Goal: Task Accomplishment & Management: Complete application form

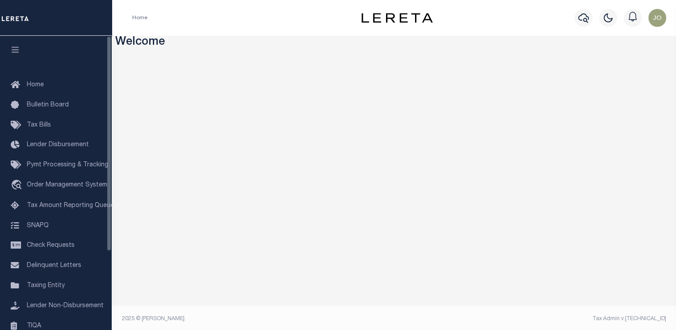
scroll to position [107, 0]
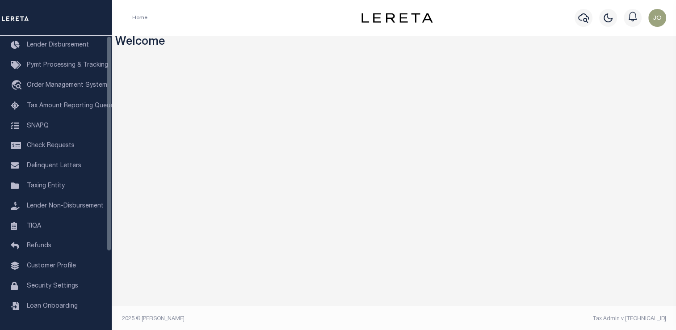
drag, startPoint x: 109, startPoint y: 73, endPoint x: 100, endPoint y: 176, distance: 103.6
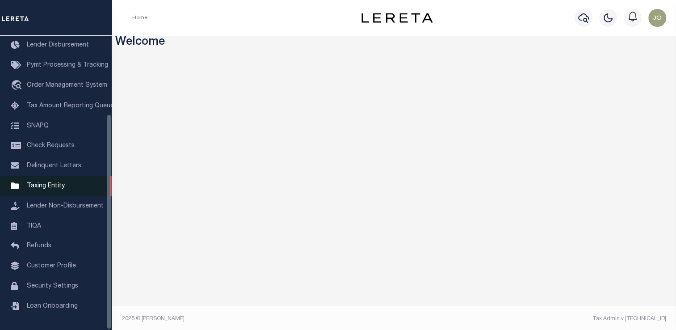
click at [100, 176] on div "Home Bulletin Board Tax Bills Lender Disbursement Pymt Processing & Tracking tr…" at bounding box center [56, 183] width 112 height 294
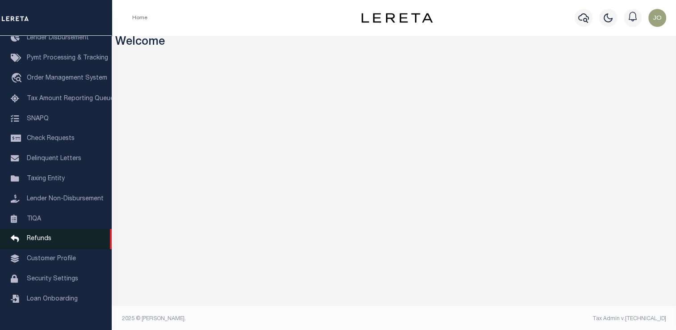
click at [41, 242] on span "Refunds" at bounding box center [39, 238] width 25 height 6
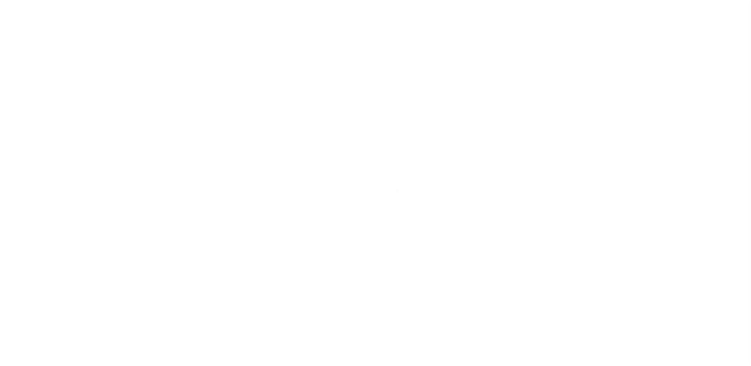
scroll to position [62, 0]
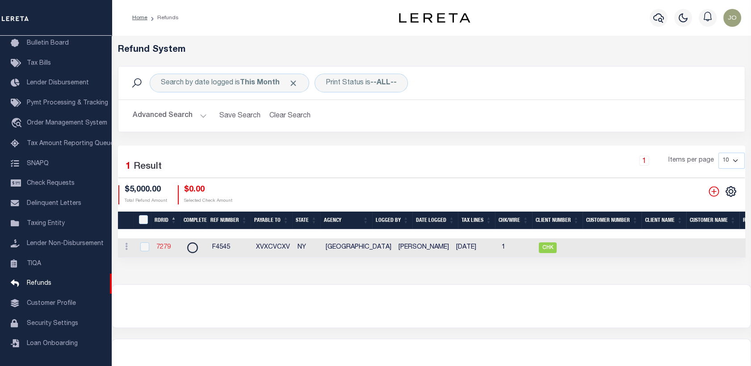
click at [162, 246] on link "7279" at bounding box center [163, 247] width 14 height 6
checkbox input "true"
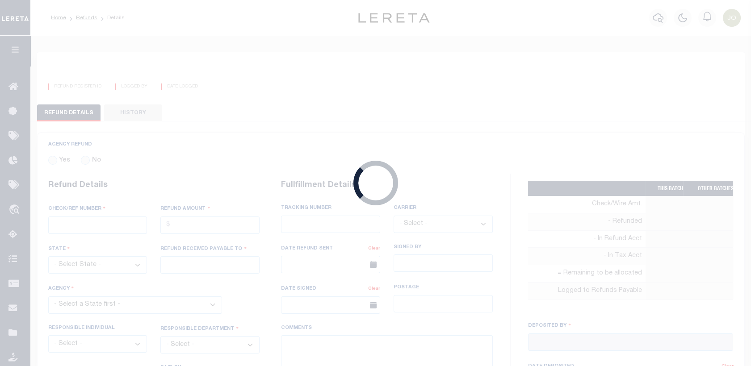
radio input "true"
type input "F4545"
type input "$5,000"
select select "NY"
type input "XVXCVCXV"
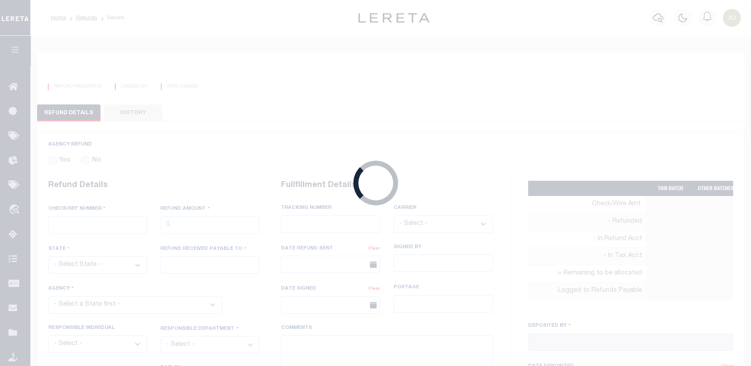
select select
type input "[PERSON_NAME]"
type input "[DATE]"
select select "3602519001"
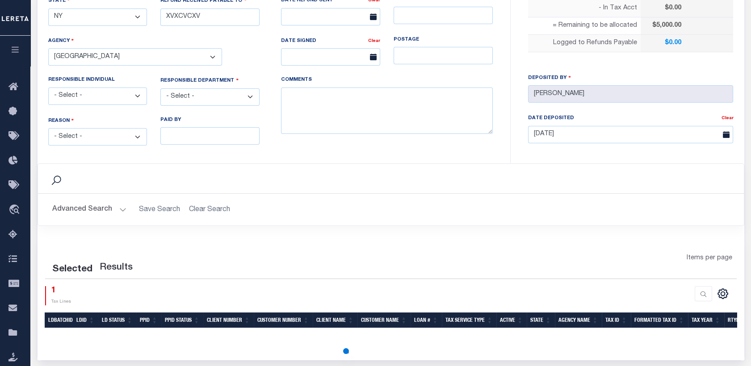
scroll to position [385, 0]
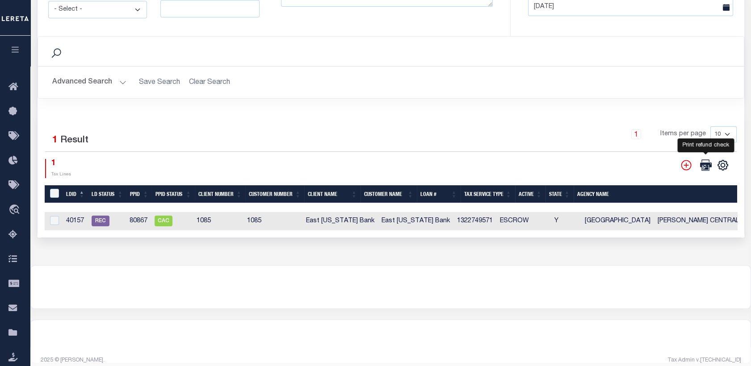
click at [700, 166] on icon at bounding box center [706, 165] width 12 height 12
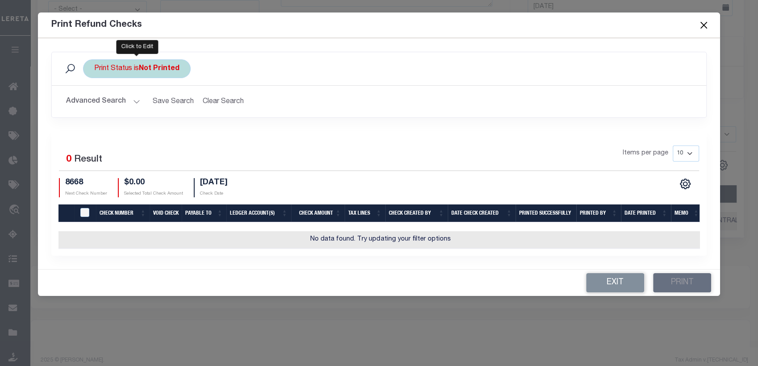
click at [165, 73] on div "Print Status is Not Printed" at bounding box center [137, 68] width 108 height 19
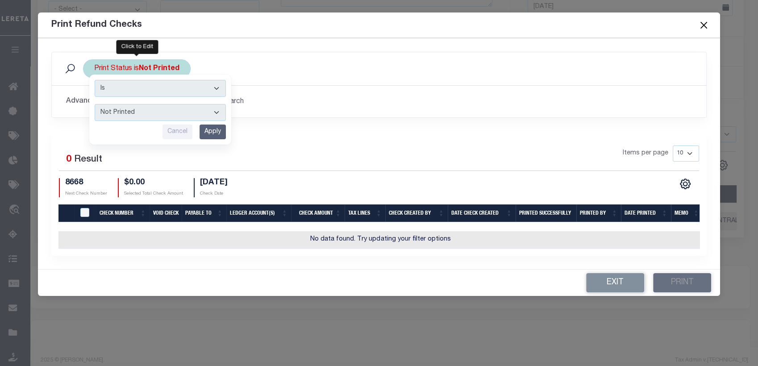
click at [163, 113] on select "Printed Not Printed" at bounding box center [160, 112] width 131 height 17
select select "true"
click at [95, 104] on select "Printed Not Printed" at bounding box center [160, 112] width 131 height 17
click at [211, 130] on input "Apply" at bounding box center [213, 132] width 26 height 15
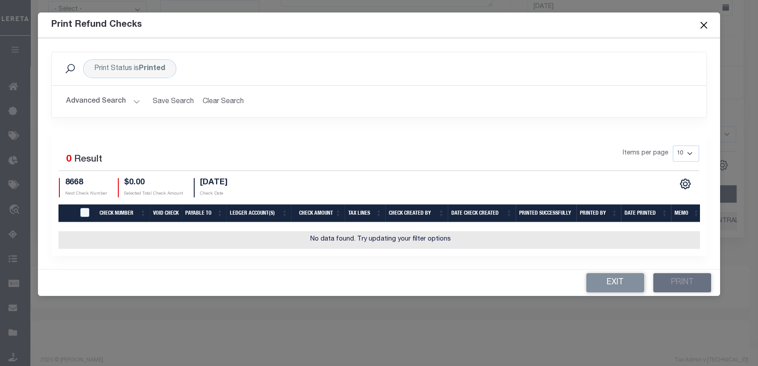
click at [700, 25] on button "Close" at bounding box center [704, 25] width 12 height 12
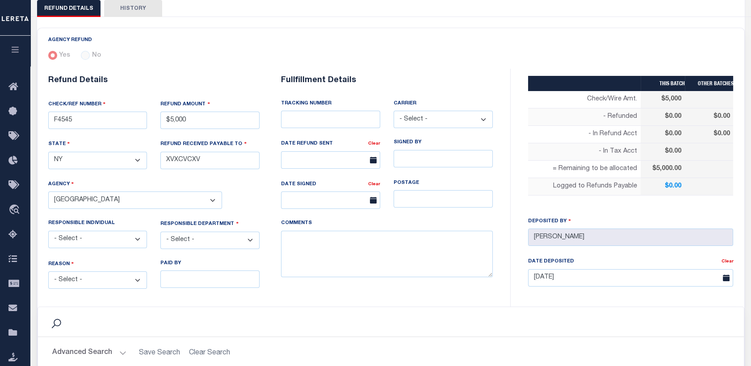
scroll to position [0, 0]
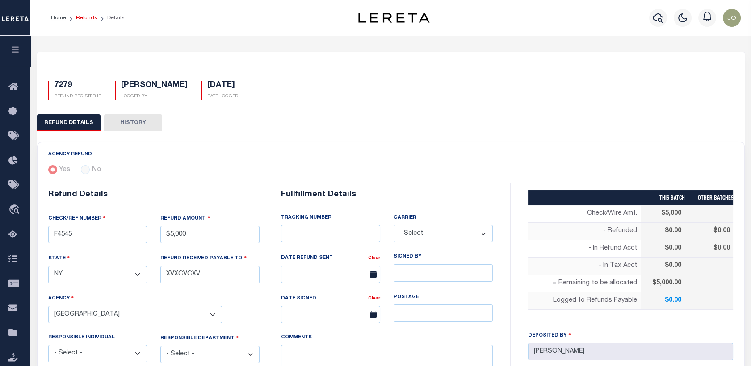
click at [83, 15] on link "Refunds" at bounding box center [86, 17] width 21 height 5
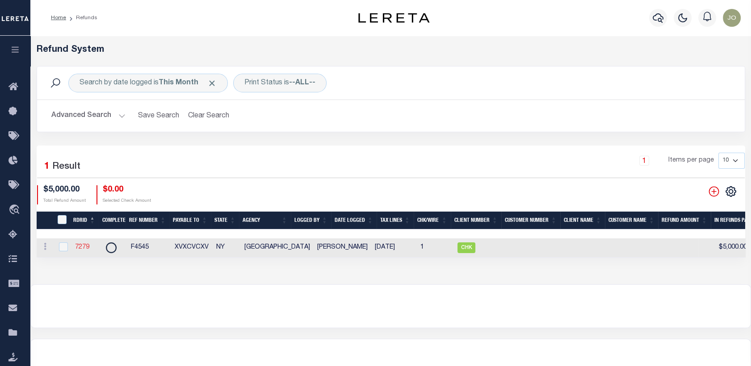
click at [86, 248] on link "7279" at bounding box center [82, 247] width 14 height 6
checkbox input "true"
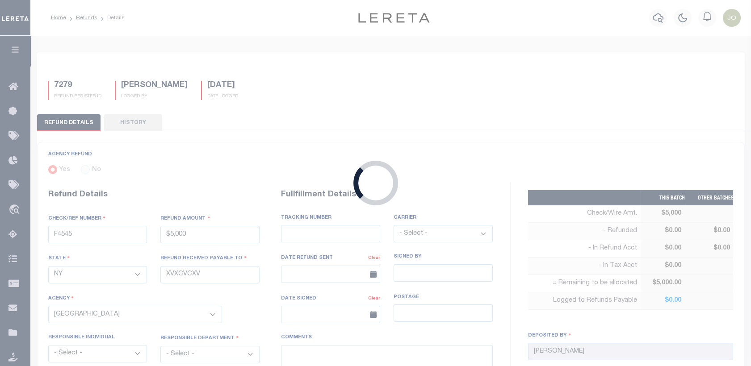
type input "$5,000"
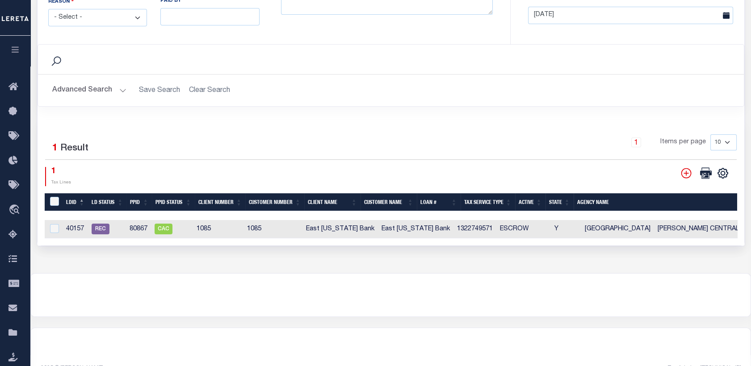
scroll to position [395, 0]
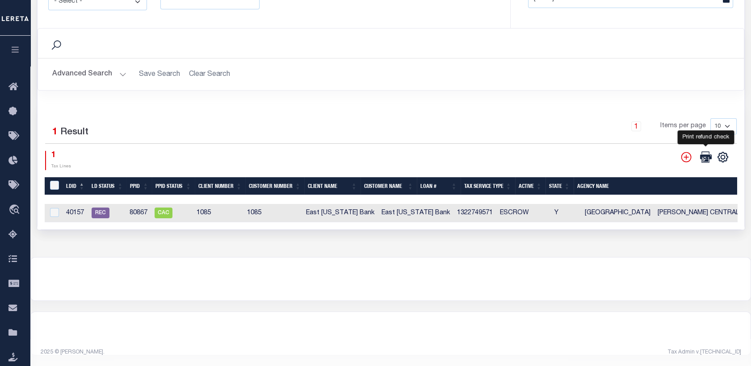
click at [708, 154] on icon at bounding box center [706, 157] width 12 height 12
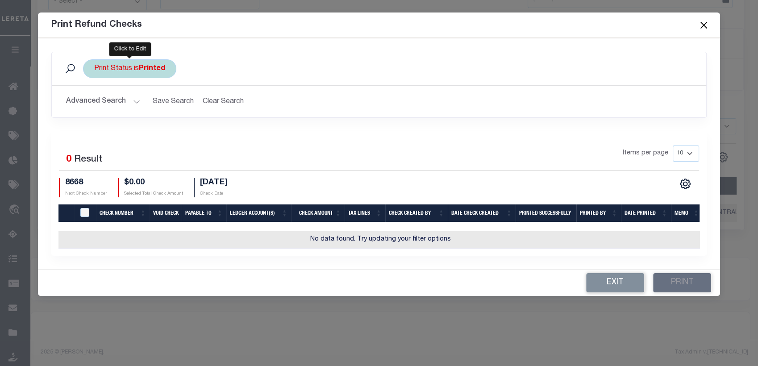
click at [136, 69] on div "Print Status is Printed" at bounding box center [129, 68] width 93 height 19
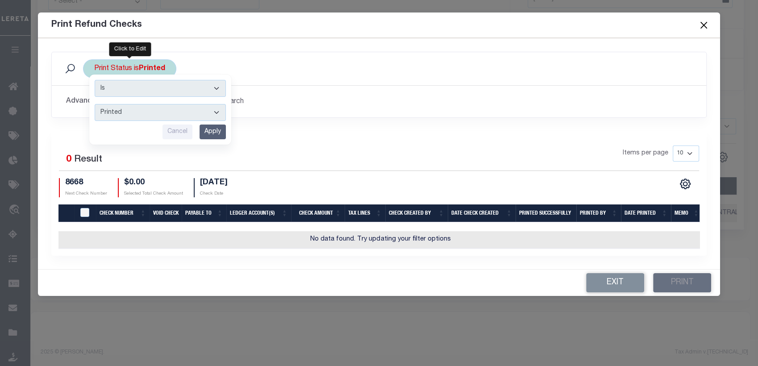
click at [152, 111] on select "Printed Not Printed" at bounding box center [160, 112] width 131 height 17
select select "false"
click at [95, 104] on select "Printed Not Printed" at bounding box center [160, 112] width 131 height 17
click at [380, 312] on div "Print Refund Checks Print Status is Printed Is Contains Printed Not Printed Can…" at bounding box center [379, 183] width 758 height 366
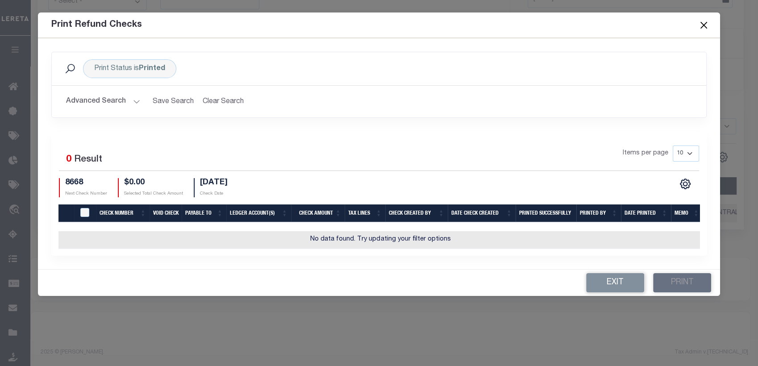
click at [701, 25] on button "Close" at bounding box center [704, 25] width 12 height 12
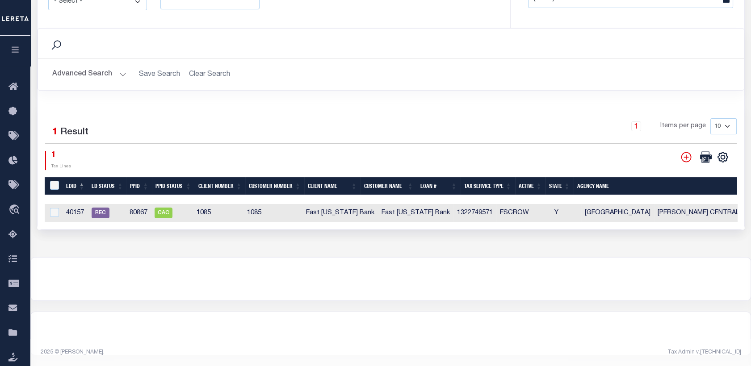
scroll to position [0, 0]
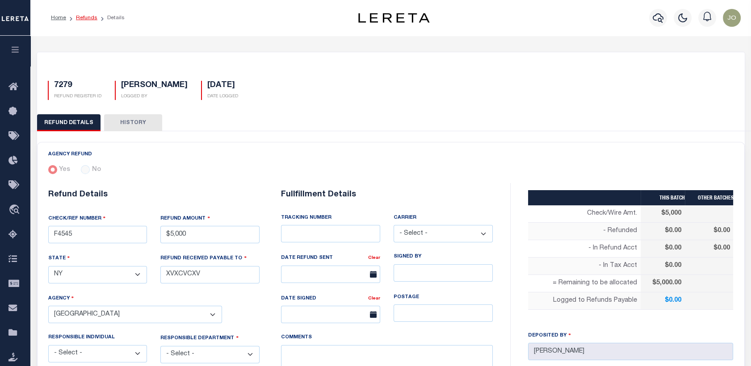
click at [85, 17] on link "Refunds" at bounding box center [86, 17] width 21 height 5
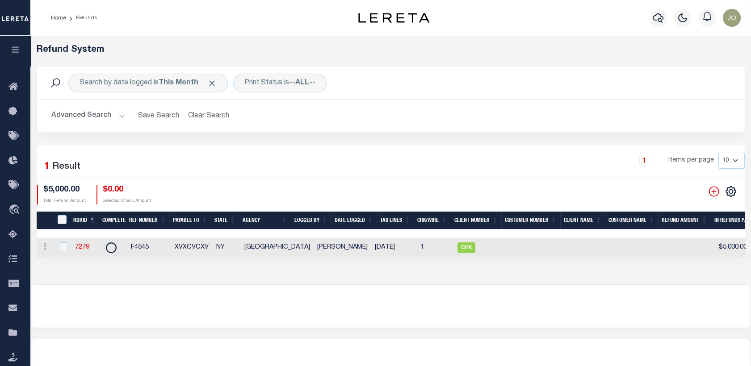
click at [73, 240] on td "7279" at bounding box center [85, 248] width 29 height 19
checkbox input "true"
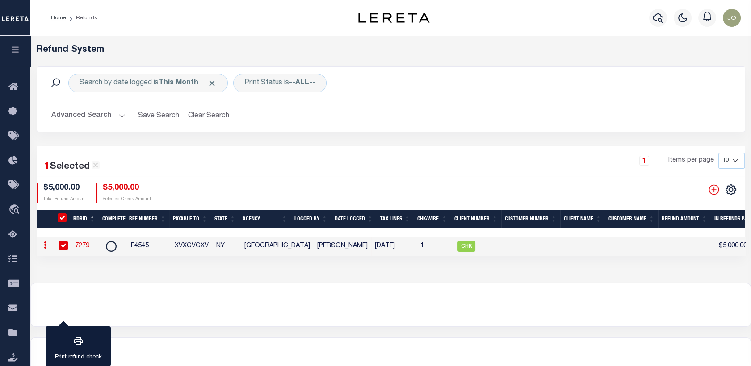
click at [82, 245] on link "7279" at bounding box center [82, 246] width 14 height 6
checkbox input "false"
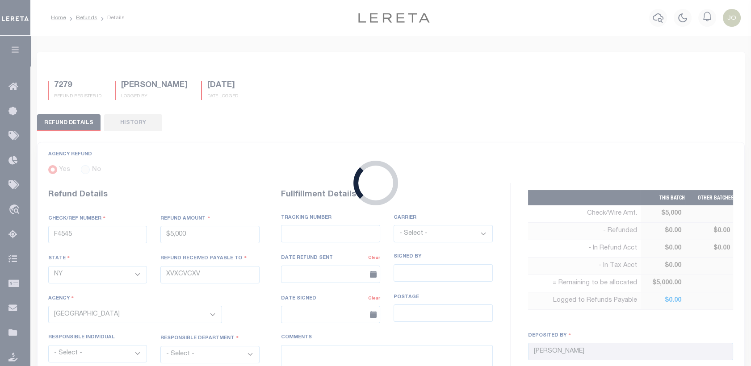
type input "$5,000"
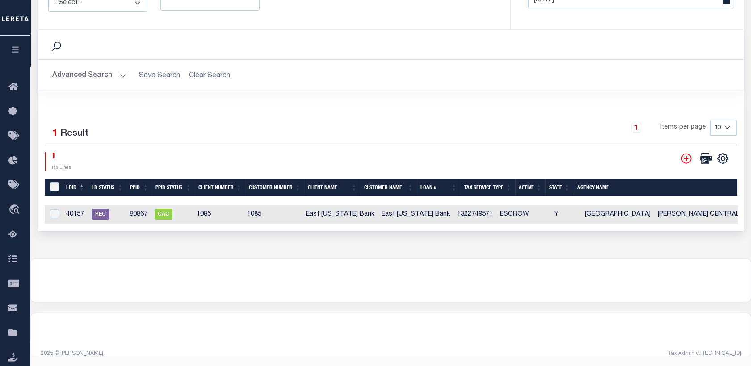
scroll to position [395, 0]
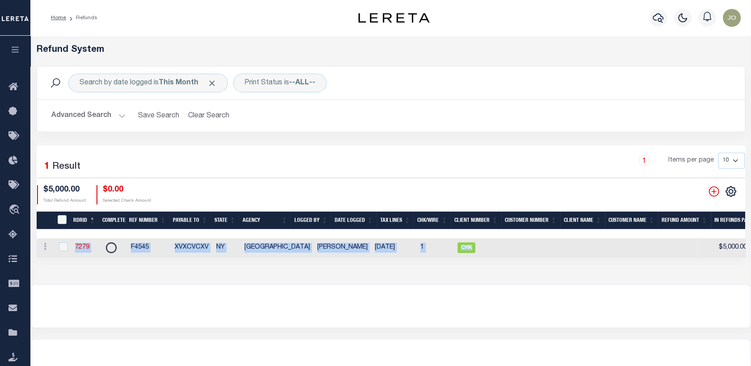
drag, startPoint x: 560, startPoint y: 258, endPoint x: 695, endPoint y: 261, distance: 134.9
click at [695, 258] on div "RDRID Complete Ref Number Payable To State Agency Logged By Date Logged Tax Lin…" at bounding box center [391, 248] width 708 height 19
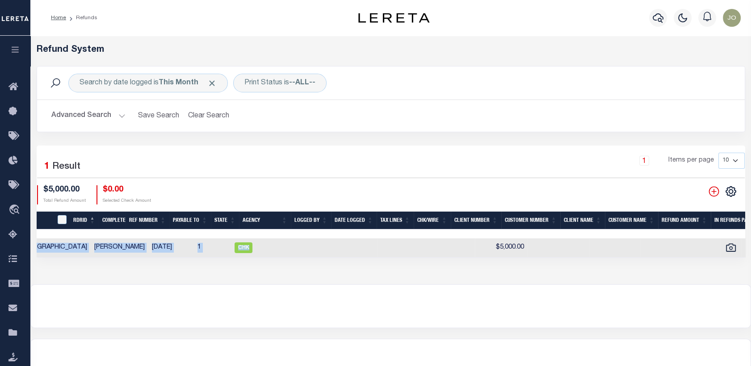
scroll to position [0, 223]
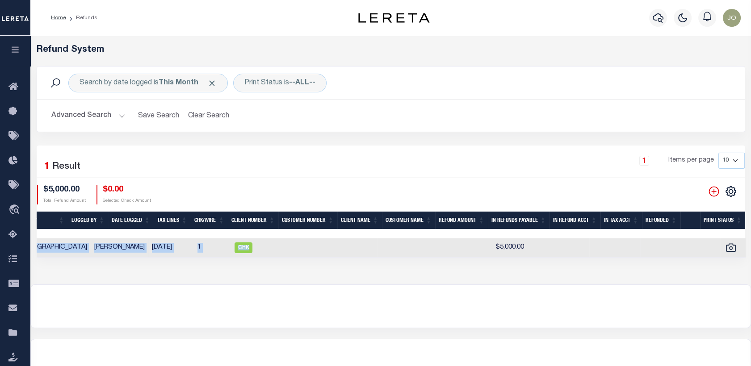
click at [320, 256] on td at bounding box center [347, 248] width 59 height 19
checkbox input "true"
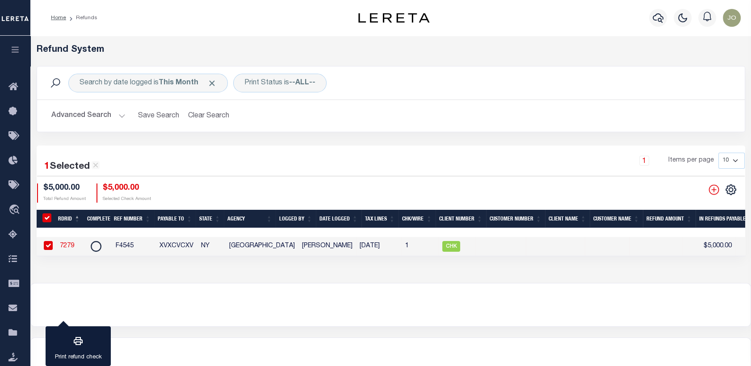
scroll to position [0, 0]
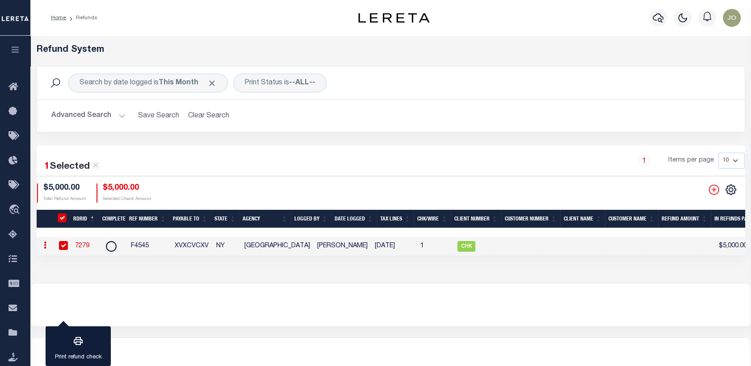
click at [46, 247] on link at bounding box center [45, 246] width 10 height 7
click at [80, 248] on link "7279" at bounding box center [82, 246] width 14 height 6
checkbox input "false"
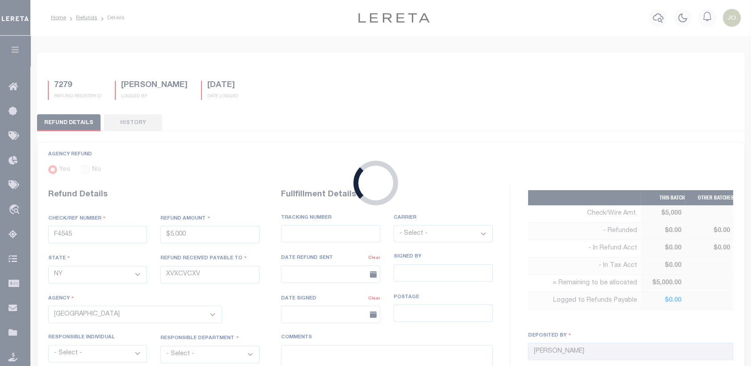
type input "$5,000"
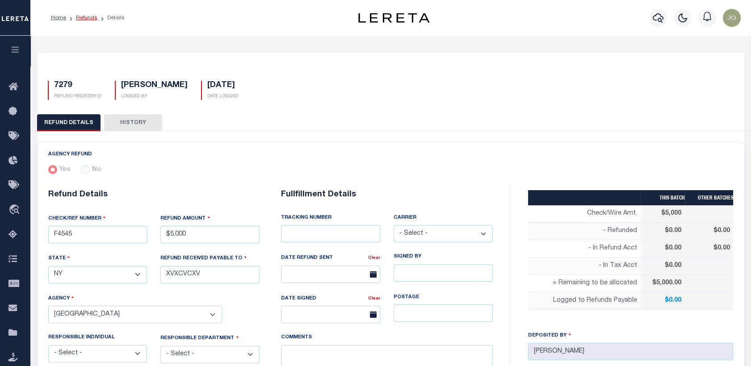
click at [82, 16] on link "Refunds" at bounding box center [86, 17] width 21 height 5
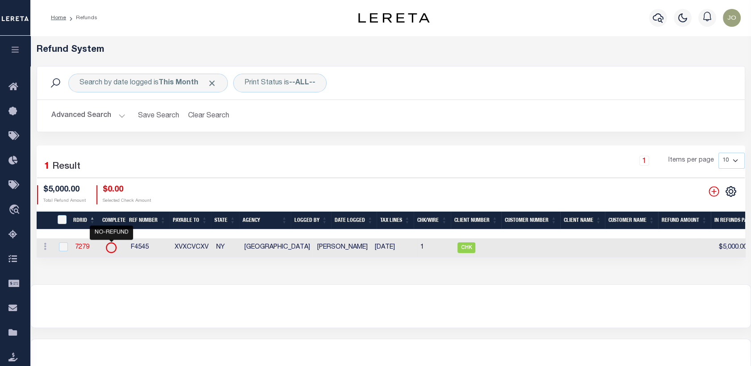
click at [111, 249] on icon "" at bounding box center [111, 248] width 12 height 12
checkbox input "true"
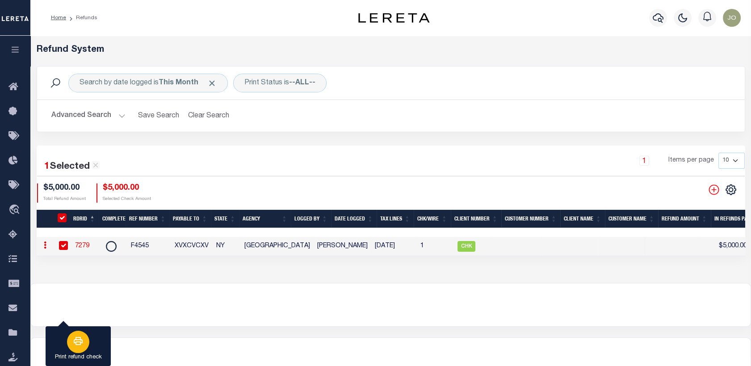
click at [70, 344] on div "button" at bounding box center [78, 342] width 22 height 22
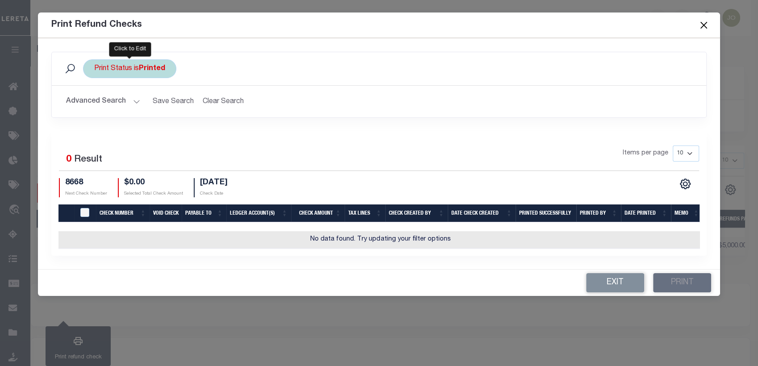
click at [148, 68] on b "Printed" at bounding box center [152, 68] width 26 height 7
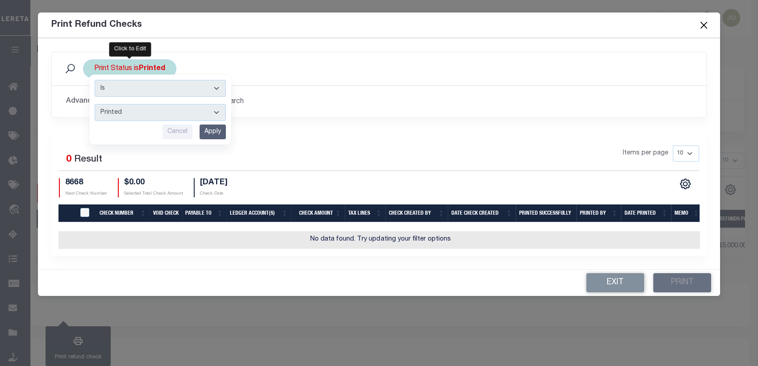
click at [161, 114] on select "Printed Not Printed" at bounding box center [160, 112] width 131 height 17
select select "false"
click at [95, 104] on select "Printed Not Printed" at bounding box center [160, 112] width 131 height 17
click at [208, 135] on input "Apply" at bounding box center [213, 132] width 26 height 15
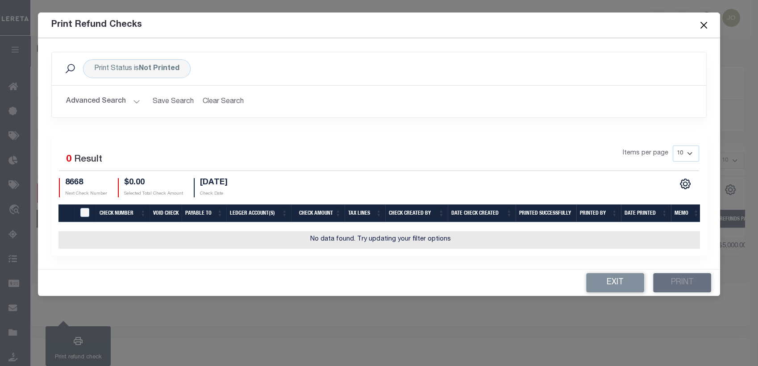
click at [708, 22] on button "Close" at bounding box center [704, 25] width 12 height 12
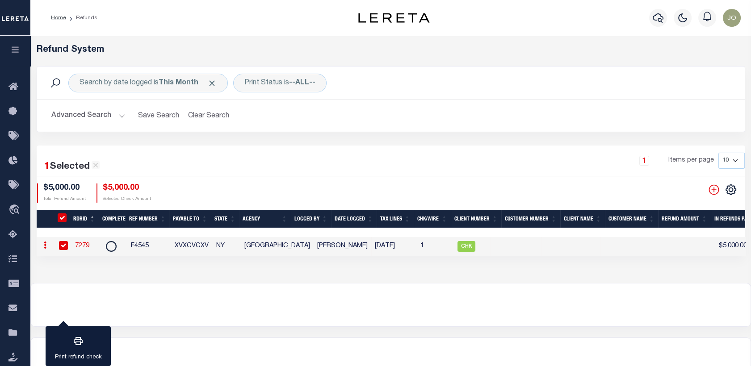
click at [84, 244] on link "7279" at bounding box center [82, 246] width 14 height 6
checkbox input "false"
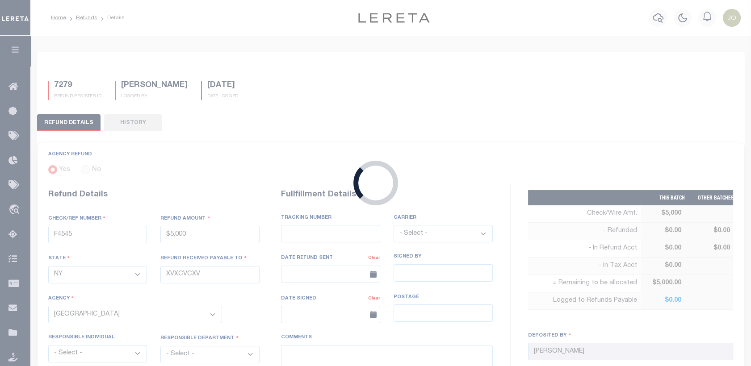
type input "$5,000"
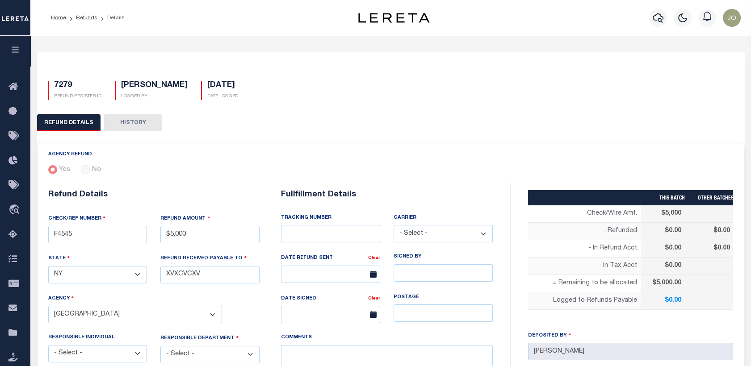
scroll to position [395, 0]
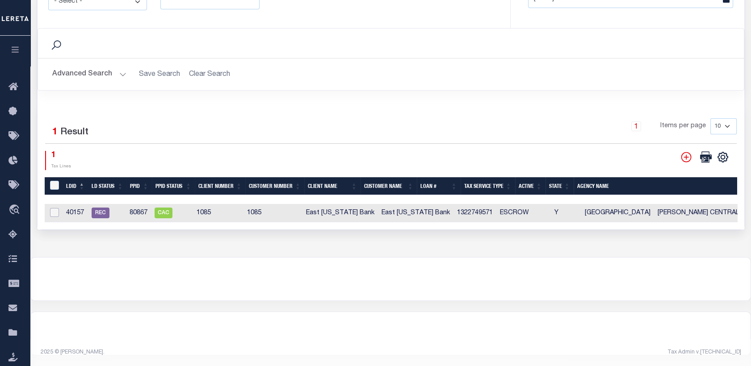
click at [54, 208] on input "checkbox" at bounding box center [54, 212] width 9 height 9
checkbox input "true"
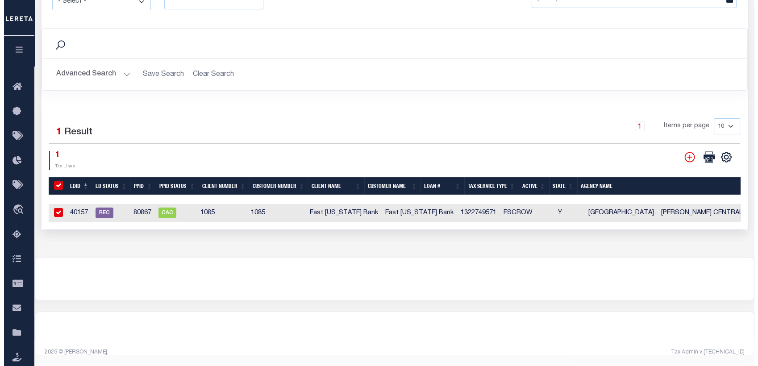
scroll to position [394, 0]
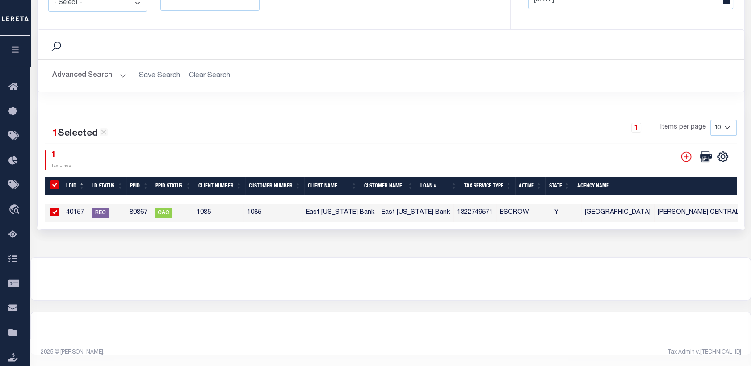
click at [238, 352] on button "Log a Payee Refund" at bounding box center [235, 347] width 72 height 40
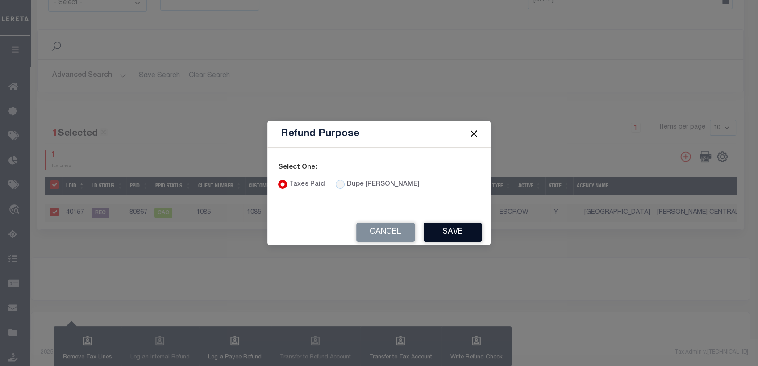
click at [443, 234] on button "Save" at bounding box center [453, 232] width 58 height 19
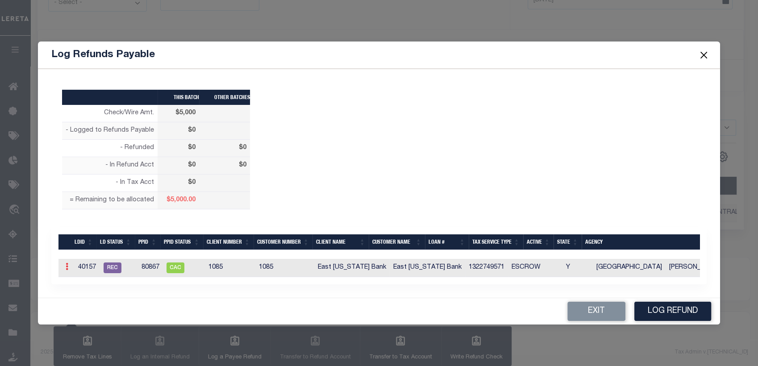
click at [64, 266] on link at bounding box center [67, 267] width 10 height 7
drag, startPoint x: 720, startPoint y: 214, endPoint x: 720, endPoint y: 231, distance: 17.9
click at [720, 231] on div "THIS BATCH OTHER BATCHES Check/Wire Amt. $5,000 $0 1" at bounding box center [379, 183] width 683 height 229
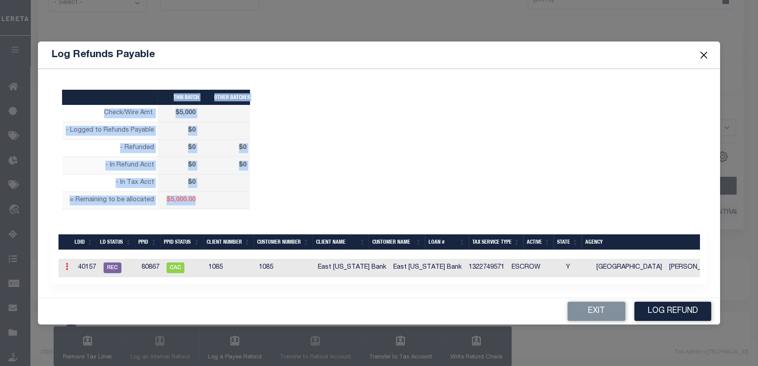
click at [68, 264] on link at bounding box center [67, 267] width 10 height 7
click at [82, 295] on link "Edit" at bounding box center [83, 295] width 40 height 15
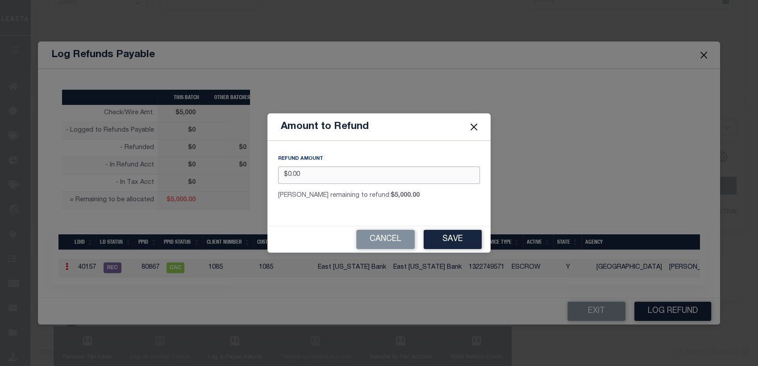
click at [286, 176] on input "$0.00" at bounding box center [379, 175] width 202 height 17
click at [447, 242] on button "Save" at bounding box center [453, 239] width 58 height 19
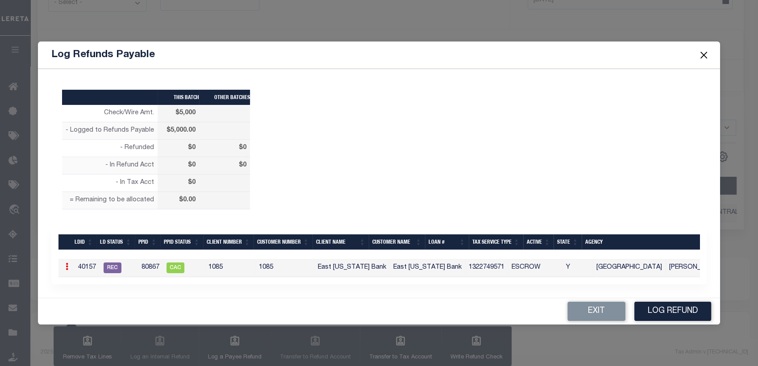
drag, startPoint x: 390, startPoint y: 280, endPoint x: 667, endPoint y: 277, distance: 277.8
click at [667, 277] on div "LDID LD STATUS PPID PPID STATUS Client Number Customer Number Client Name Custo…" at bounding box center [379, 268] width 641 height 18
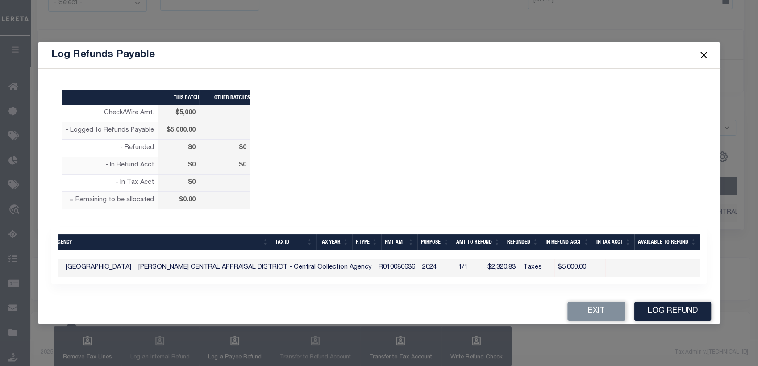
click at [586, 160] on div "THIS BATCH OTHER BATCHES Check/Wire Amt. $5,000 $5,000.00 $0 $0" at bounding box center [379, 155] width 669 height 144
click at [671, 321] on button "Log Refund" at bounding box center [673, 311] width 77 height 19
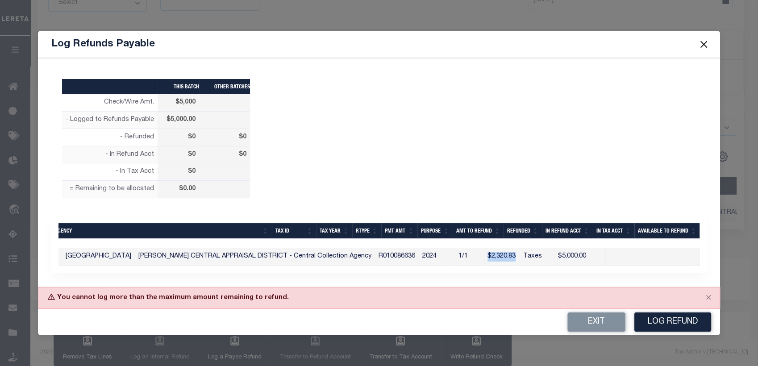
drag, startPoint x: 390, startPoint y: 252, endPoint x: 418, endPoint y: 253, distance: 28.6
click at [484, 253] on td "$2,320.83" at bounding box center [502, 257] width 36 height 18
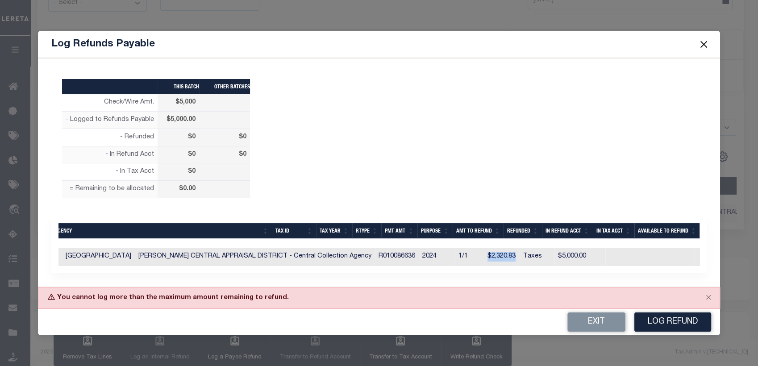
copy td "$2,320.83"
click at [484, 257] on td "$2,320.83" at bounding box center [502, 257] width 36 height 18
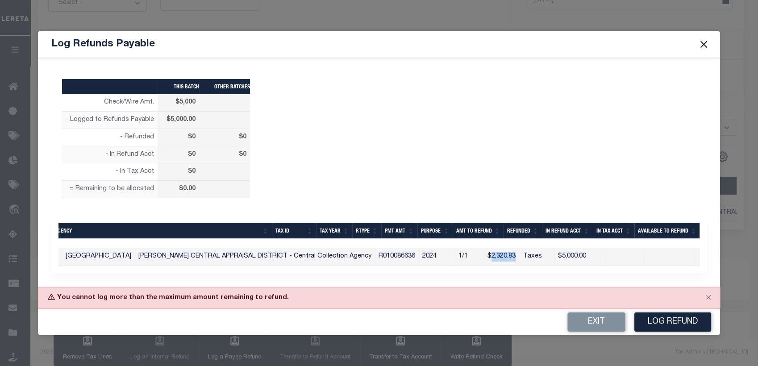
drag, startPoint x: 391, startPoint y: 254, endPoint x: 420, endPoint y: 257, distance: 29.2
click at [484, 257] on td "$2,320.83" at bounding box center [502, 257] width 36 height 18
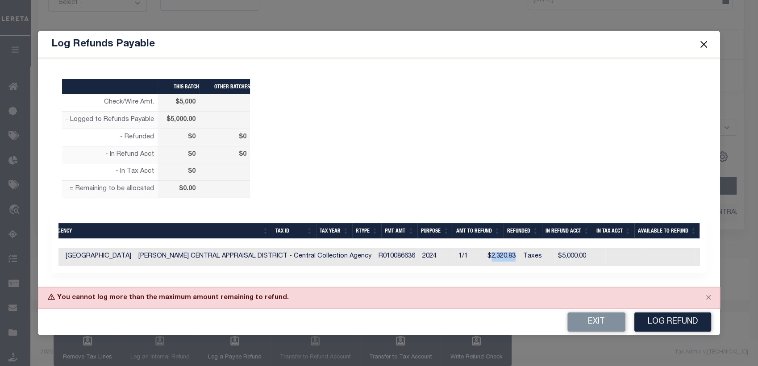
copy td "2,320.83"
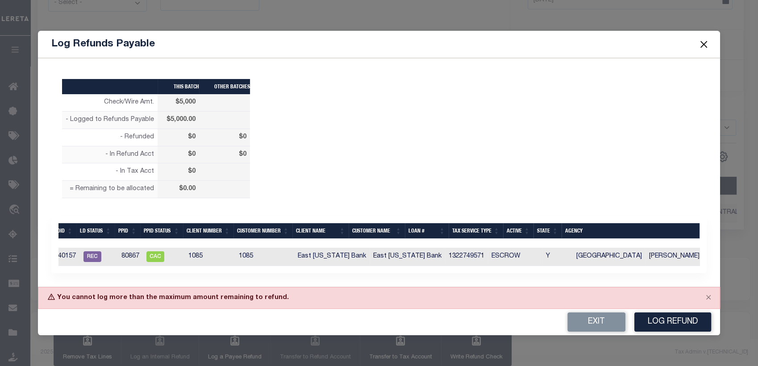
scroll to position [0, 0]
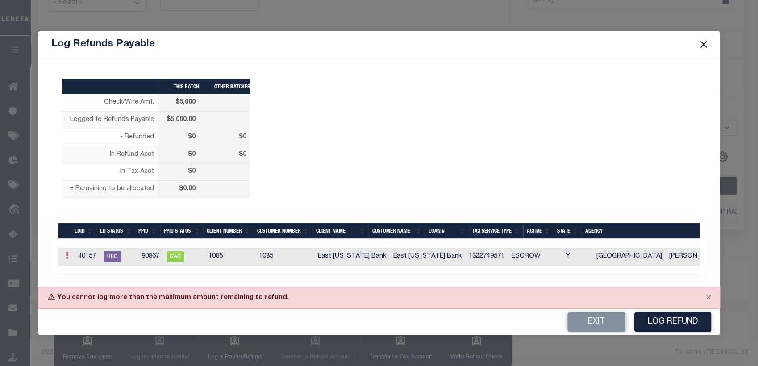
click at [67, 254] on icon at bounding box center [67, 255] width 3 height 7
click at [76, 281] on link "Edit" at bounding box center [83, 284] width 40 height 15
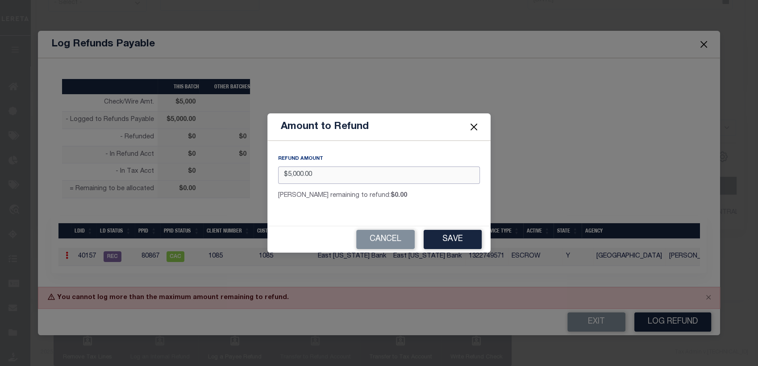
click at [289, 176] on input "$5,000.00" at bounding box center [379, 175] width 202 height 17
type input "$1,000.00"
click at [436, 233] on button "Save" at bounding box center [453, 239] width 58 height 19
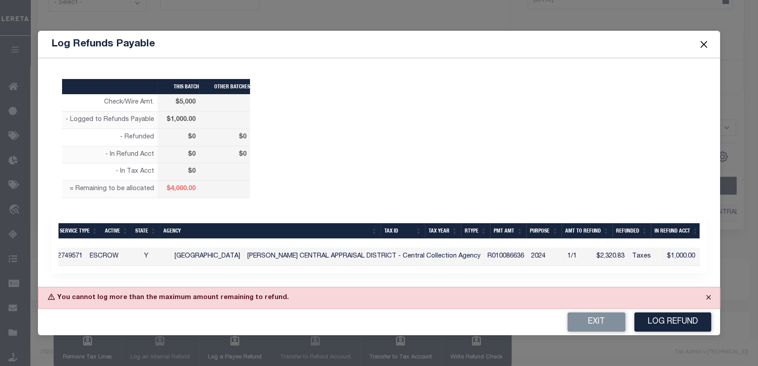
click at [708, 302] on button "Close" at bounding box center [709, 298] width 22 height 20
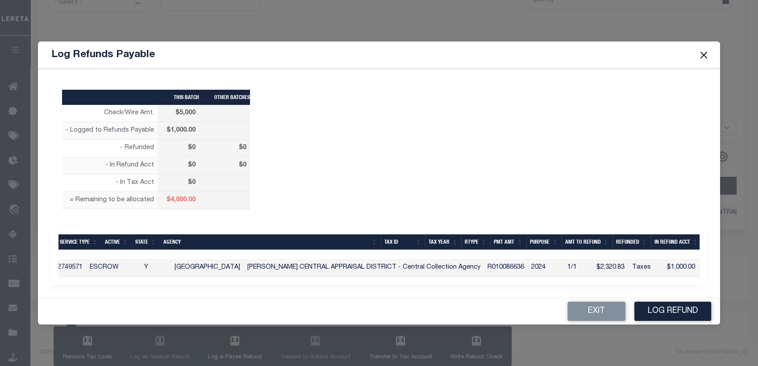
click at [706, 50] on button "Close" at bounding box center [704, 55] width 12 height 12
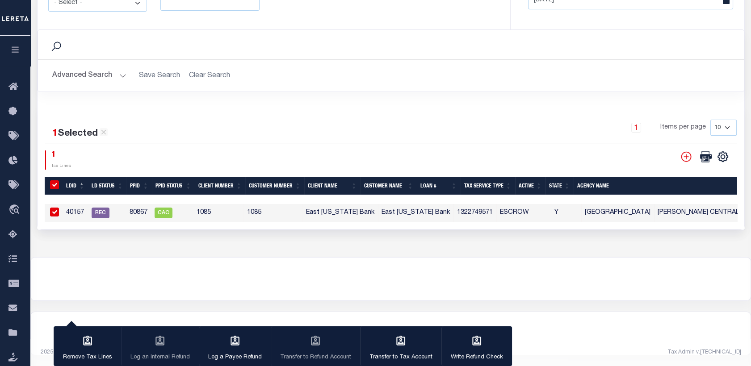
click at [56, 208] on input "checkbox" at bounding box center [54, 212] width 9 height 9
checkbox input "false"
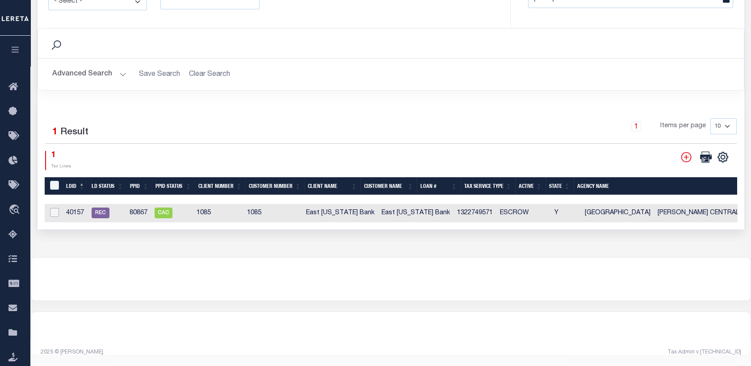
click at [56, 208] on input "checkbox" at bounding box center [54, 212] width 9 height 9
checkbox input "true"
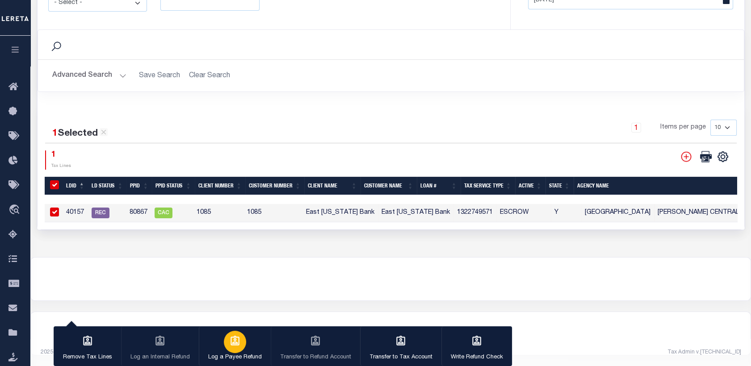
click at [231, 351] on div "button" at bounding box center [235, 342] width 22 height 22
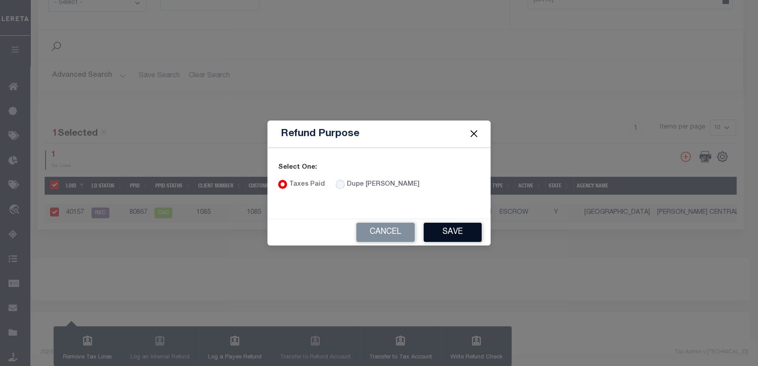
click at [449, 232] on button "Save" at bounding box center [453, 232] width 58 height 19
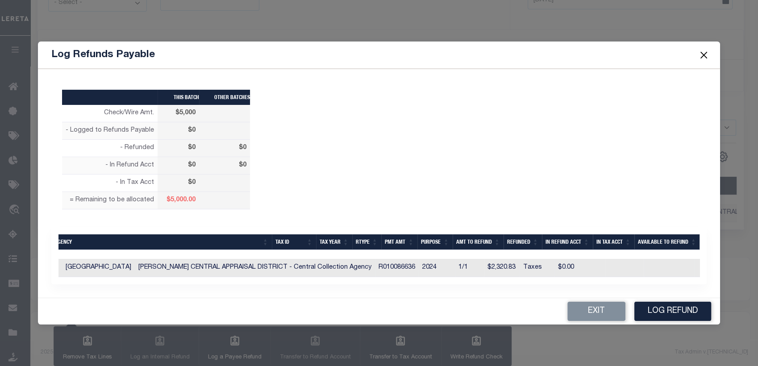
drag, startPoint x: 457, startPoint y: 264, endPoint x: 477, endPoint y: 266, distance: 19.8
click at [555, 266] on td "$0.00" at bounding box center [580, 268] width 51 height 18
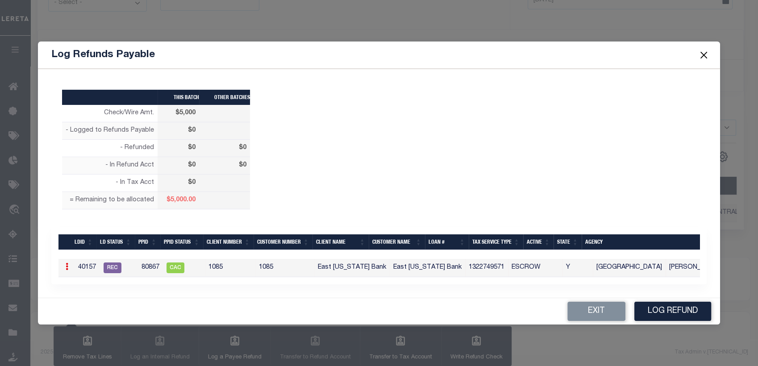
click at [69, 266] on link at bounding box center [67, 267] width 10 height 7
click at [72, 295] on link "Edit" at bounding box center [83, 295] width 40 height 15
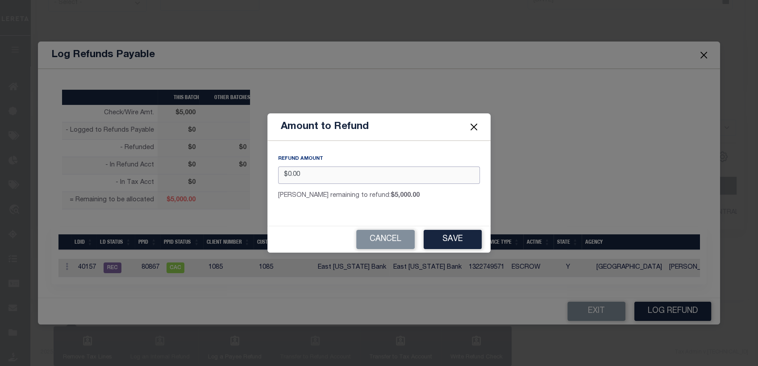
click at [289, 176] on input "$0.00" at bounding box center [379, 175] width 202 height 17
type input "$1,000.00"
click at [454, 239] on button "Save" at bounding box center [453, 239] width 58 height 19
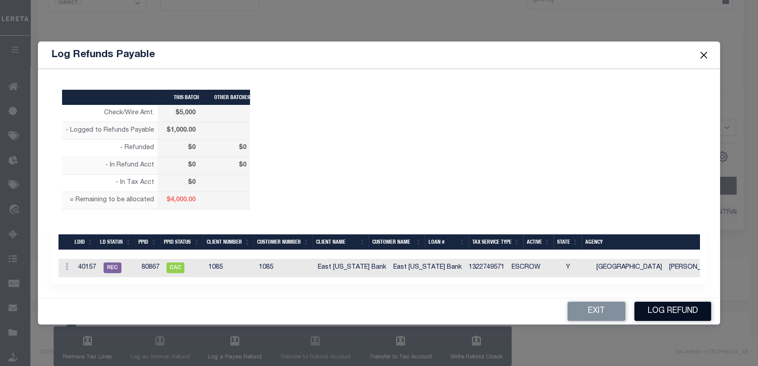
click at [672, 314] on button "Log Refund" at bounding box center [673, 311] width 77 height 19
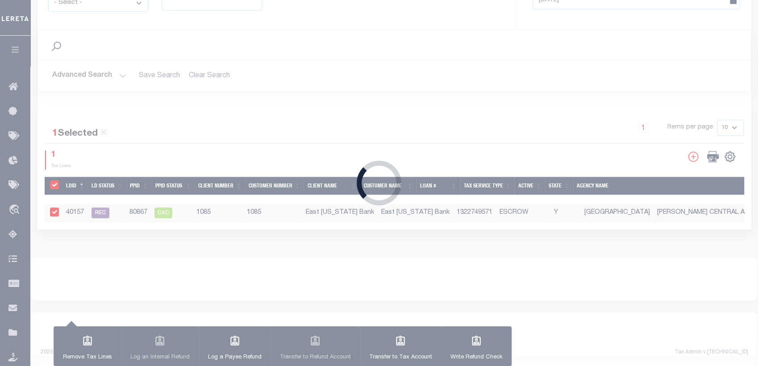
type input "$5,000"
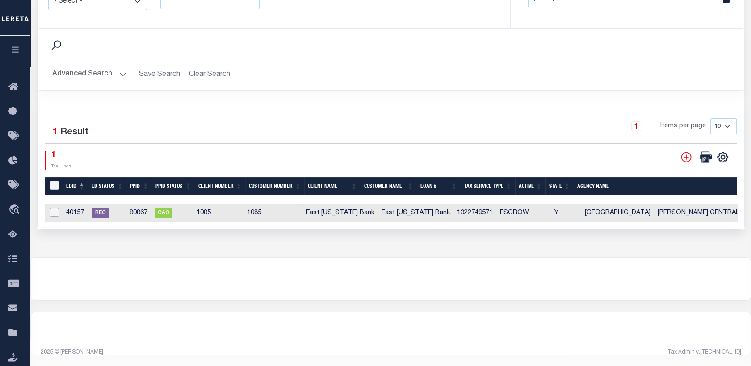
click at [54, 208] on input "checkbox" at bounding box center [54, 212] width 9 height 9
checkbox input "true"
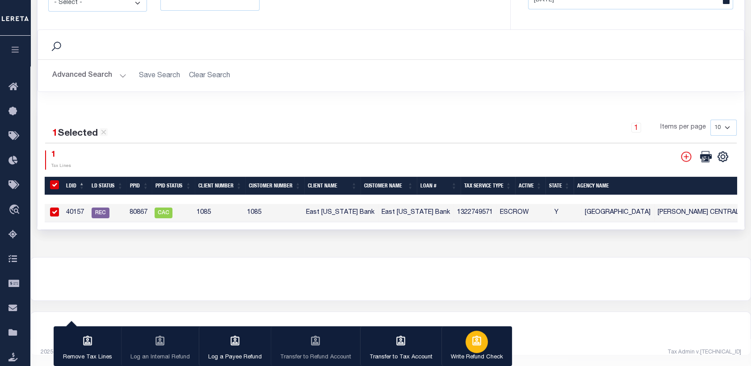
click at [467, 349] on div "button" at bounding box center [476, 342] width 22 height 22
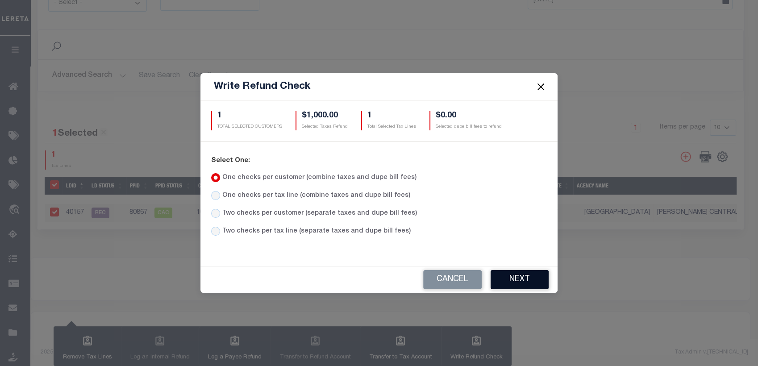
click at [518, 273] on button "Next" at bounding box center [520, 279] width 58 height 19
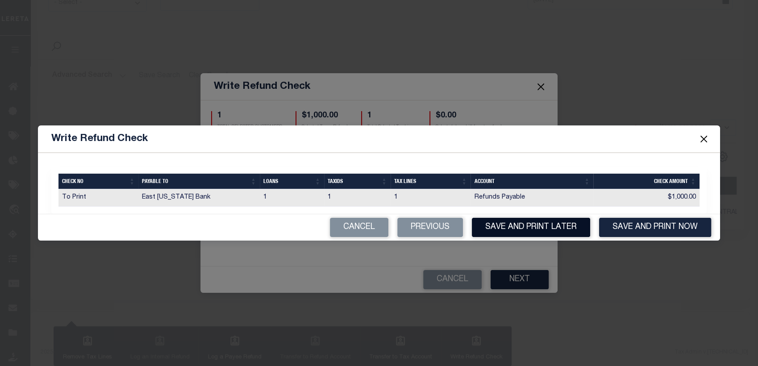
click at [518, 233] on button "Save and Print Later" at bounding box center [531, 227] width 118 height 19
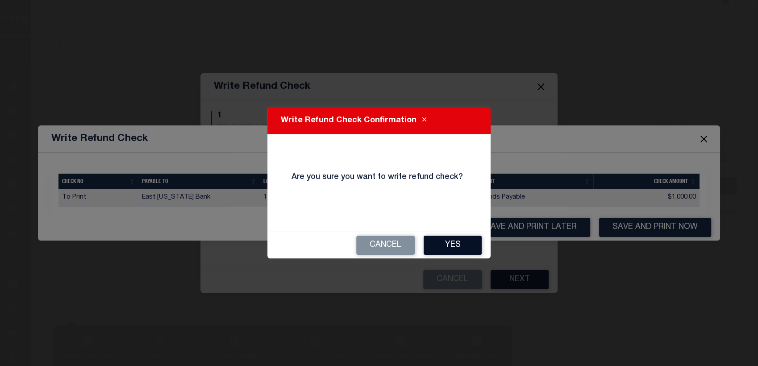
click at [448, 245] on button "Yes" at bounding box center [453, 245] width 58 height 19
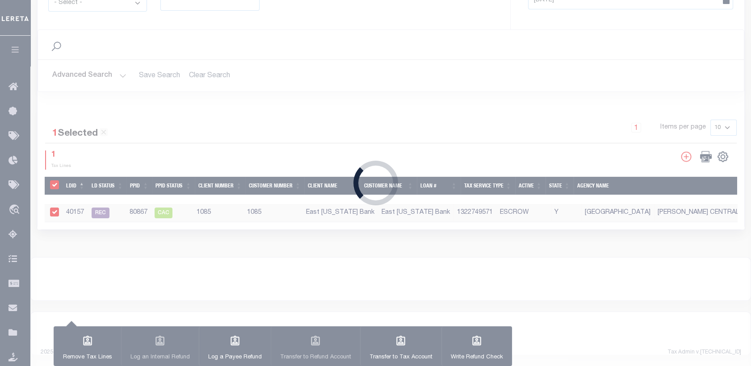
type input "$5,000"
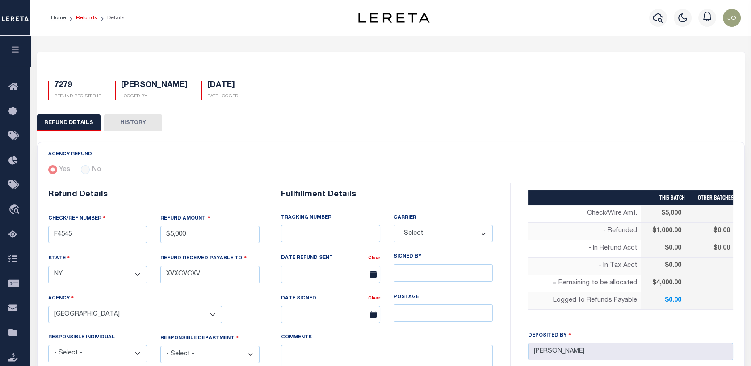
click at [91, 19] on link "Refunds" at bounding box center [86, 17] width 21 height 5
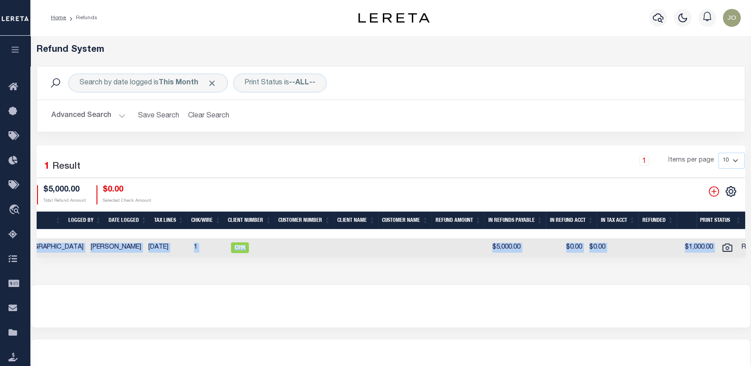
drag, startPoint x: 698, startPoint y: 248, endPoint x: 750, endPoint y: 249, distance: 51.8
click at [750, 249] on div "Selected 1 Result 1 Items per page 10 25 50 100" at bounding box center [391, 202] width 722 height 112
drag, startPoint x: 750, startPoint y: 249, endPoint x: 722, endPoint y: 258, distance: 29.0
click at [738, 258] on td "Ready to Print" at bounding box center [763, 248] width 50 height 19
checkbox input "true"
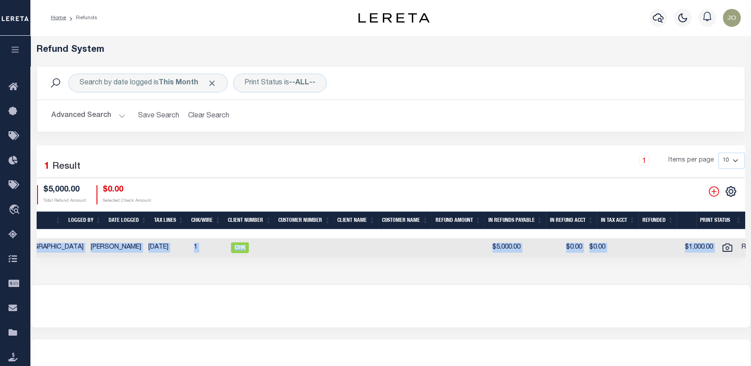
checkbox input "true"
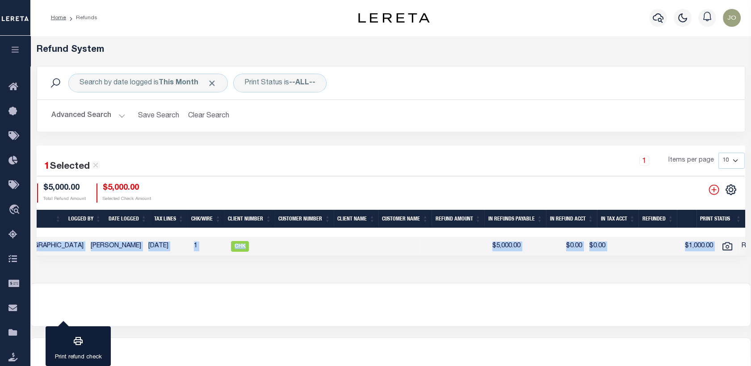
click at [695, 275] on div "Refund System Search by date logged is This Month Print Status is --ALL-- Searc…" at bounding box center [390, 159] width 720 height 247
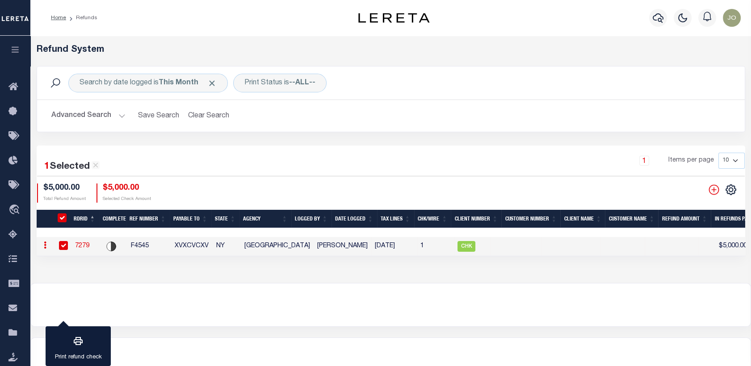
click at [45, 245] on icon at bounding box center [45, 245] width 3 height 7
drag, startPoint x: 184, startPoint y: 299, endPoint x: 184, endPoint y: 281, distance: 17.9
click at [184, 281] on div "7279 REFUND REGISTER ID [PERSON_NAME] LOGGED BY [DATE] DATE LOGGED AGENCY REFUN…" at bounding box center [390, 214] width 720 height 356
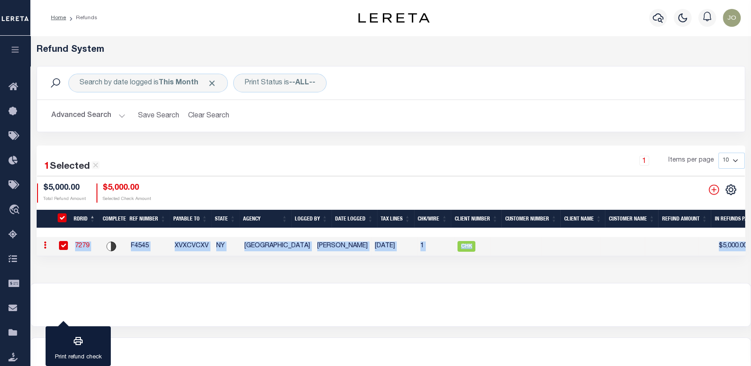
click at [184, 281] on div "Refund System Search by date logged is This Month Print Status is --ALL-- Searc…" at bounding box center [390, 159] width 720 height 247
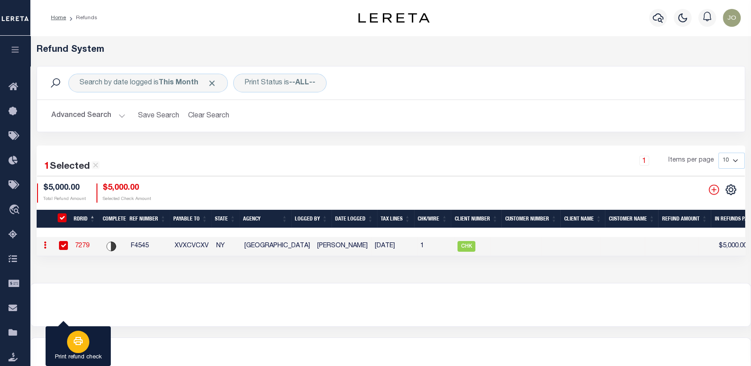
click at [76, 338] on icon "button" at bounding box center [78, 341] width 9 height 8
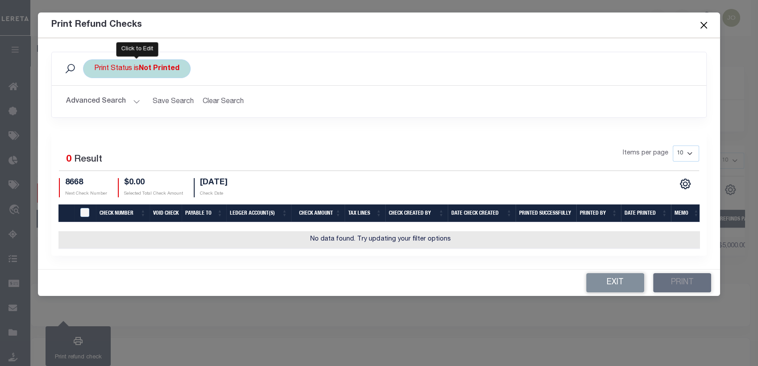
click at [148, 71] on b "Not Printed" at bounding box center [159, 68] width 41 height 7
select select "false"
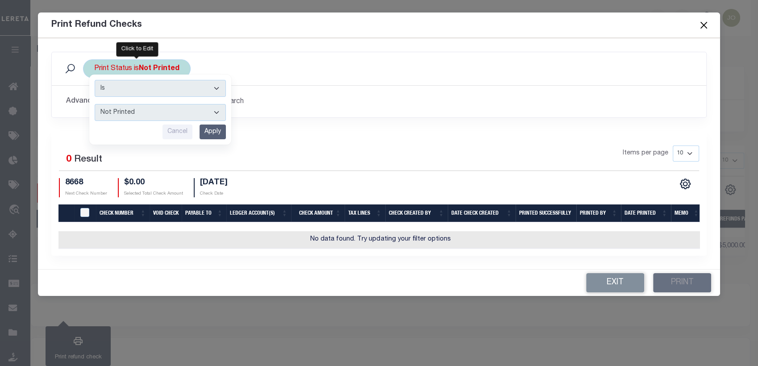
click at [187, 109] on select "Printed Not Printed" at bounding box center [160, 112] width 131 height 17
click at [317, 132] on div "Selected 0 Result Items per page 10 25 50 100 8668 $0.00" at bounding box center [379, 193] width 656 height 125
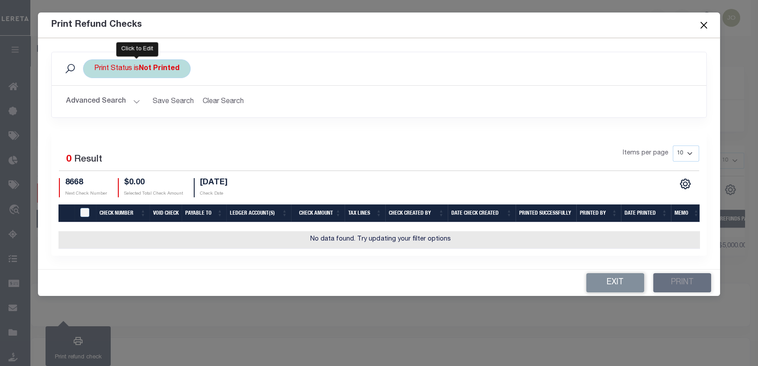
click at [136, 71] on div "Print Status is Not Printed" at bounding box center [137, 68] width 108 height 19
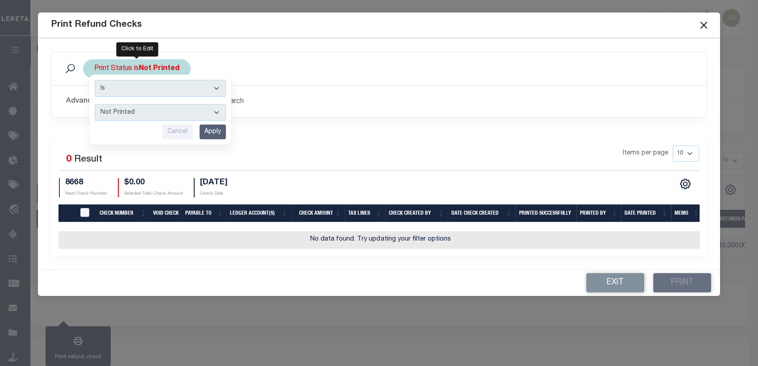
click at [149, 114] on select "Printed Not Printed" at bounding box center [160, 112] width 131 height 17
select select "true"
click at [95, 104] on select "Printed Not Printed" at bounding box center [160, 112] width 131 height 17
click at [218, 129] on input "Apply" at bounding box center [213, 132] width 26 height 15
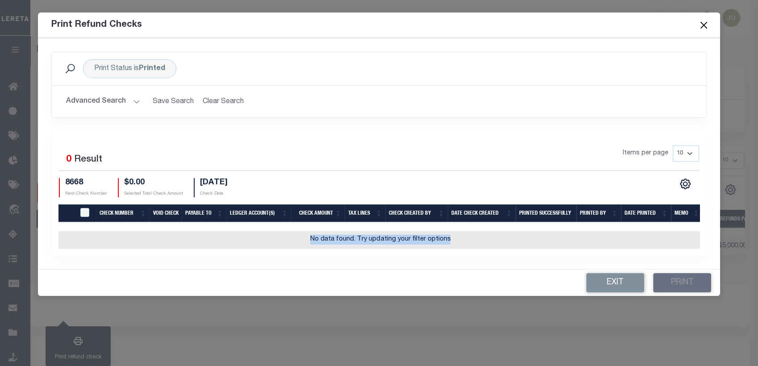
drag, startPoint x: 464, startPoint y: 248, endPoint x: 446, endPoint y: 252, distance: 17.8
click at [446, 249] on div "Check Number Void Check Payable To Ledger Account(s) Check Amount Tax Lines Che…" at bounding box center [379, 239] width 641 height 17
click at [638, 34] on div "Print Refund Checks" at bounding box center [379, 25] width 683 height 25
